Goal: Task Accomplishment & Management: Use online tool/utility

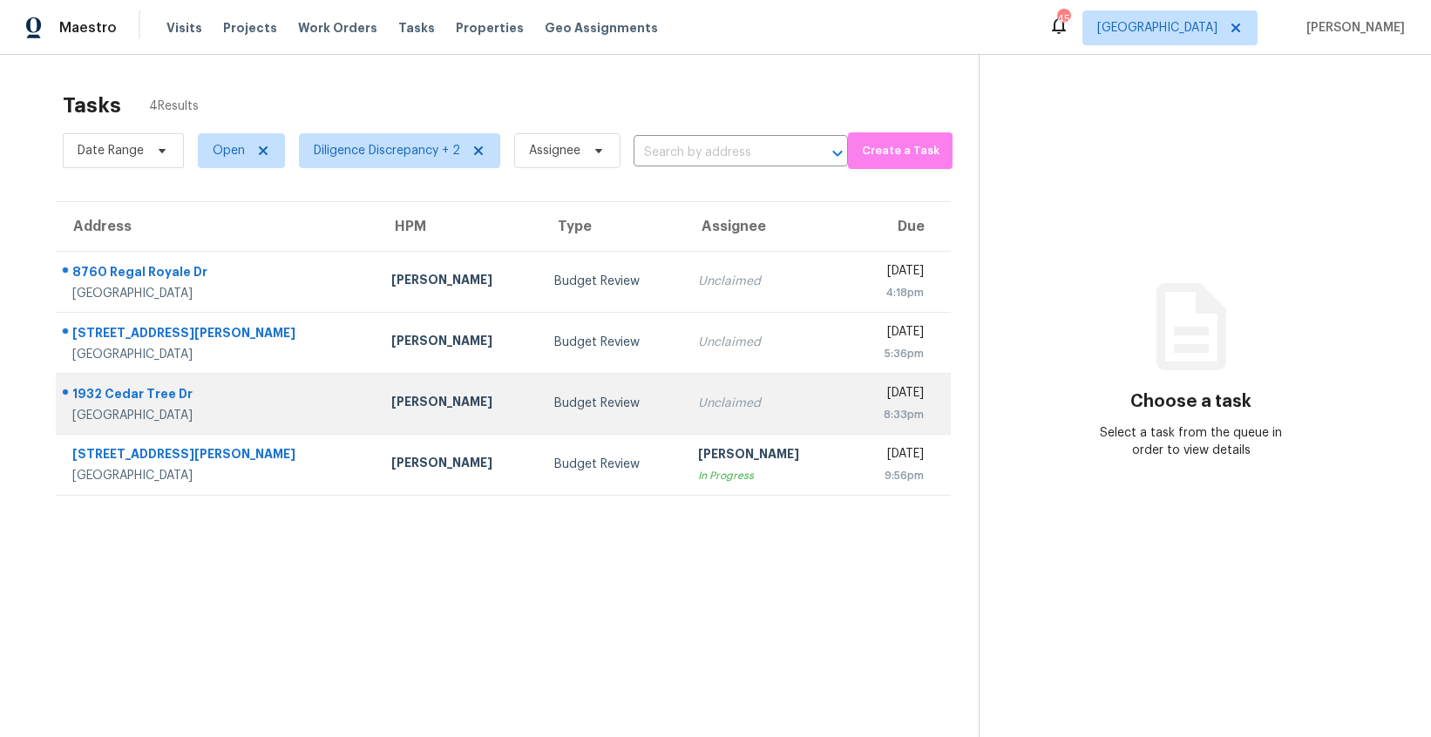
click at [455, 408] on td "Spencer Kleintop" at bounding box center [459, 403] width 164 height 61
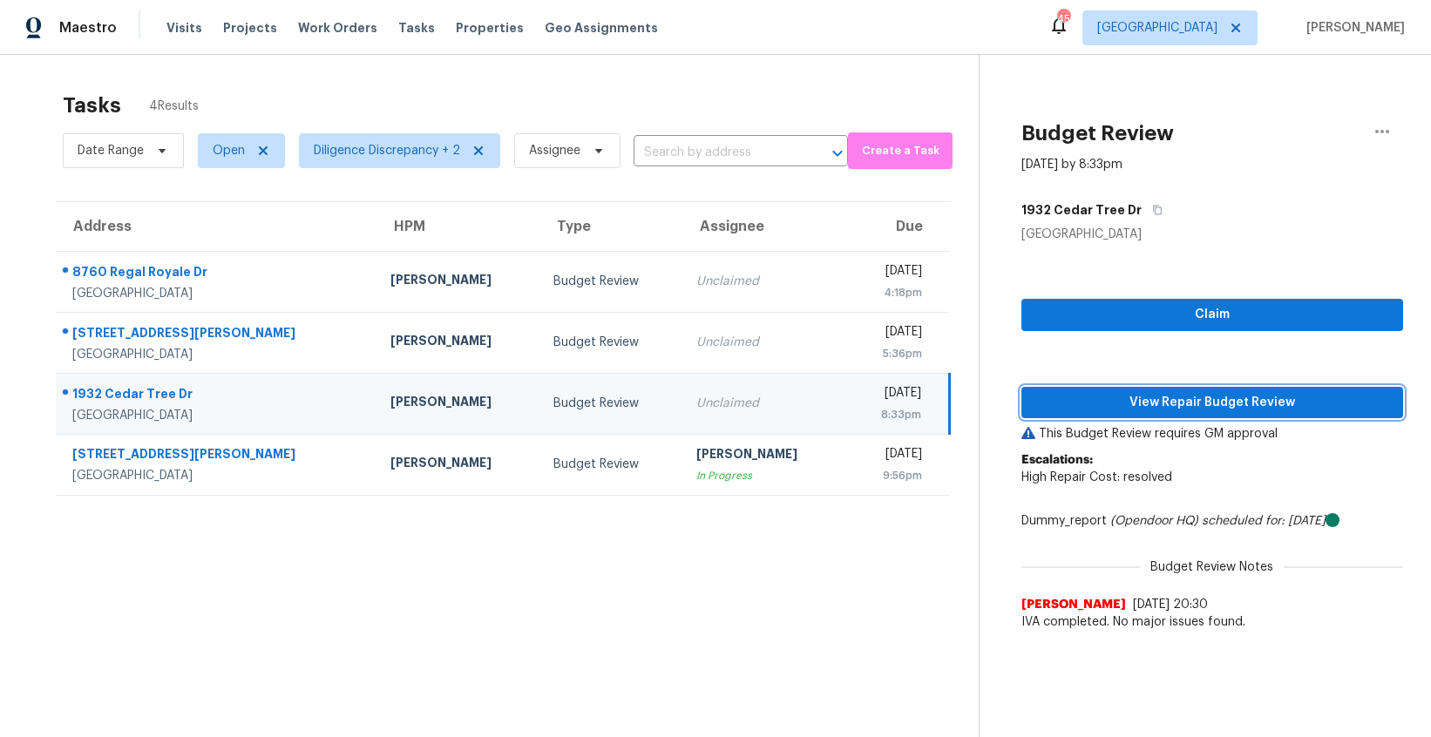
click at [1138, 414] on button "View Repair Budget Review" at bounding box center [1212, 403] width 382 height 32
